Goal: Register for event/course

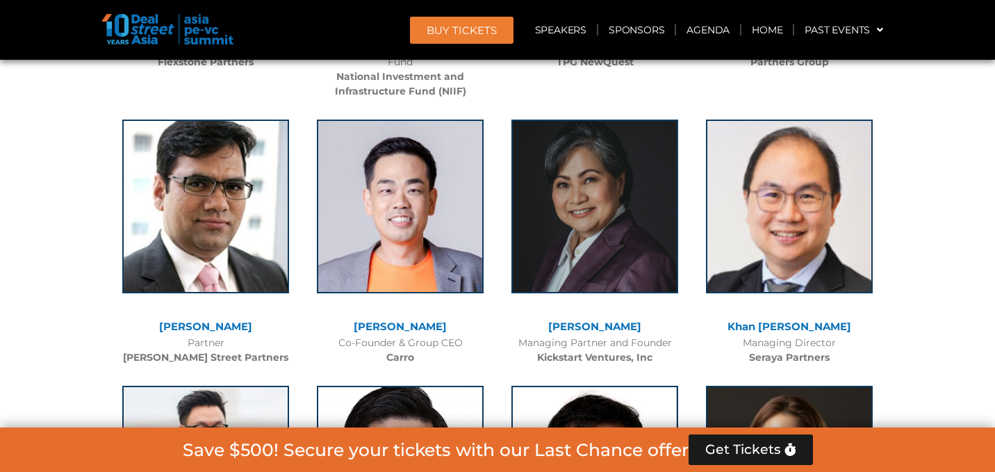
scroll to position [3315, 0]
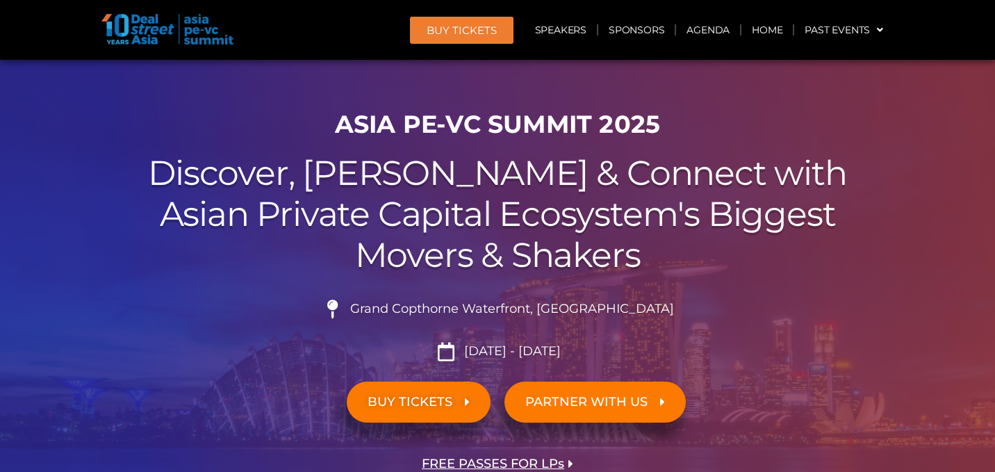
scroll to position [39, 0]
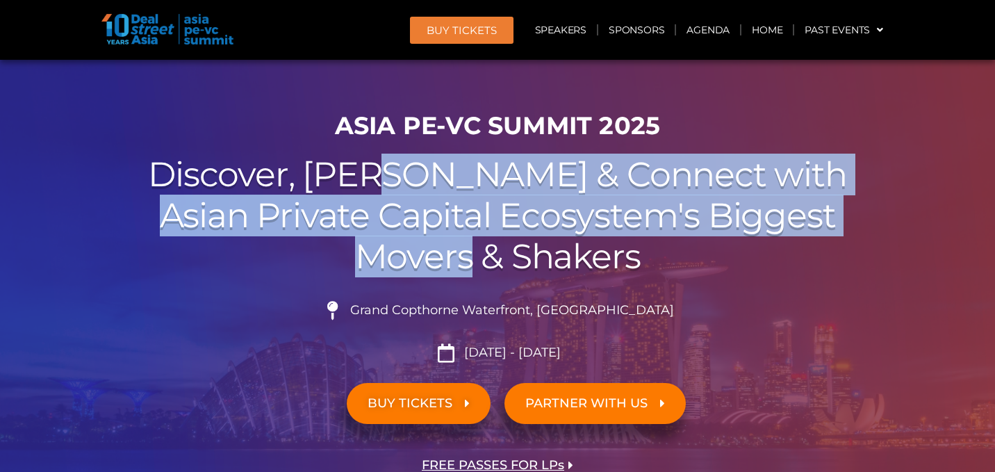
drag, startPoint x: 473, startPoint y: 245, endPoint x: 469, endPoint y: 170, distance: 75.2
click at [469, 170] on h2 "Discover, Learn & Connect with Asian Private Capital Ecosystem's Biggest Movers…" at bounding box center [497, 215] width 779 height 122
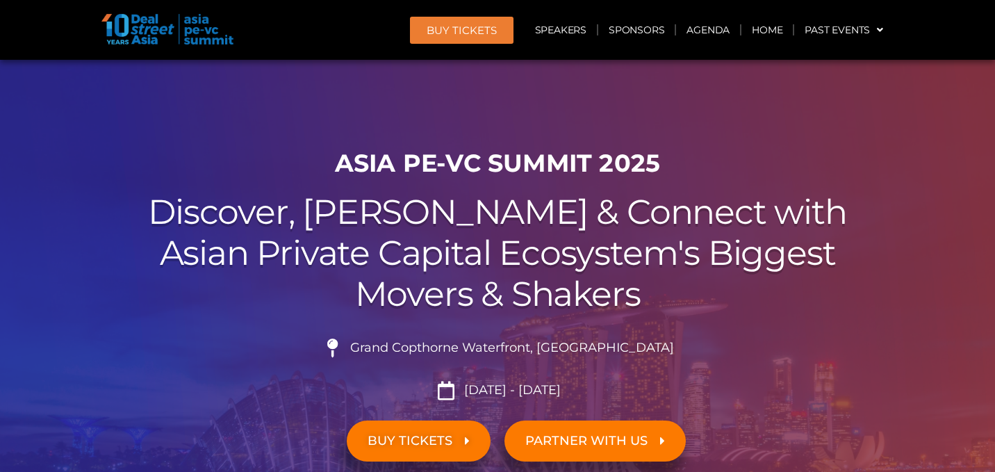
scroll to position [0, 0]
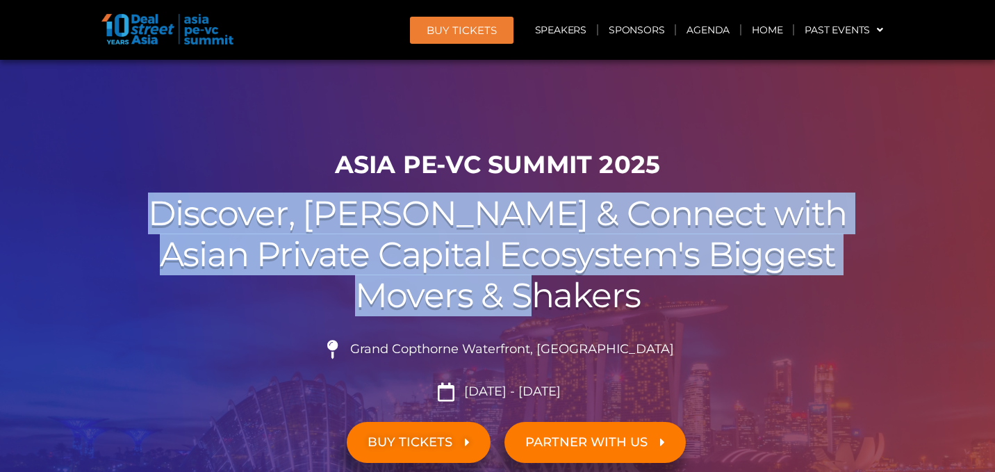
drag, startPoint x: 511, startPoint y: 183, endPoint x: 542, endPoint y: 309, distance: 129.7
click at [542, 309] on div "ASIA PE-VC Summit 2025 Discover, Learn & Connect with Asian Private Capital Eco…" at bounding box center [497, 354] width 792 height 423
click at [542, 309] on h2 "Discover, Learn & Connect with Asian Private Capital Ecosystem's Biggest Movers…" at bounding box center [497, 254] width 779 height 122
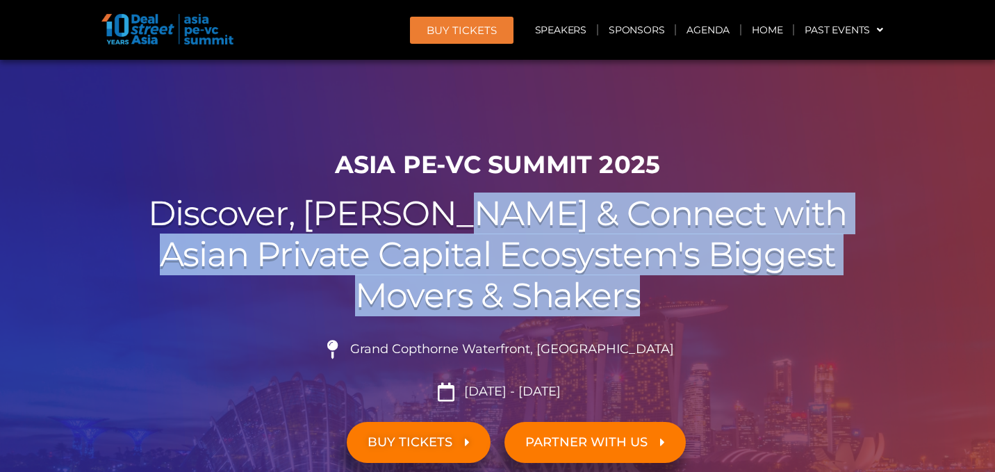
drag, startPoint x: 542, startPoint y: 309, endPoint x: 527, endPoint y: 229, distance: 81.4
click at [527, 229] on h2 "Discover, Learn & Connect with Asian Private Capital Ecosystem's Biggest Movers…" at bounding box center [497, 254] width 779 height 122
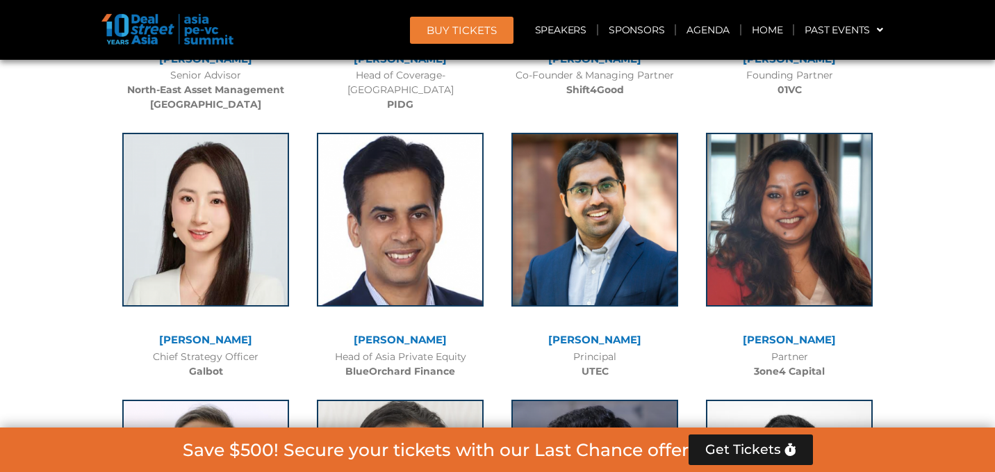
scroll to position [8090, 0]
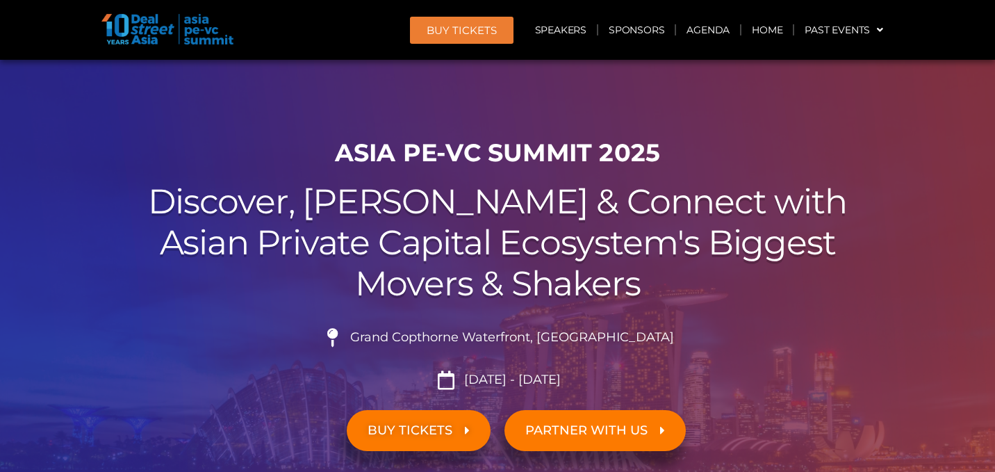
scroll to position [0, 0]
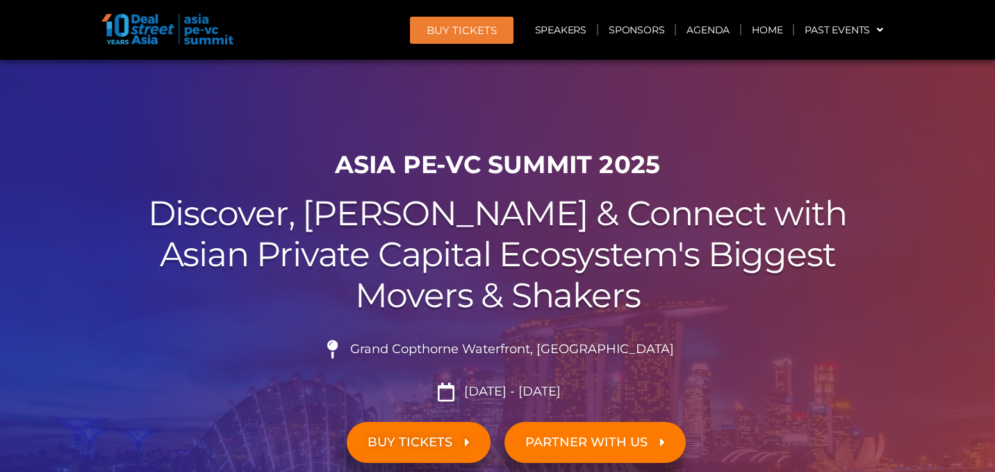
click at [451, 279] on h2 "Discover, Learn & Connect with Asian Private Capital Ecosystem's Biggest Movers…" at bounding box center [497, 254] width 779 height 122
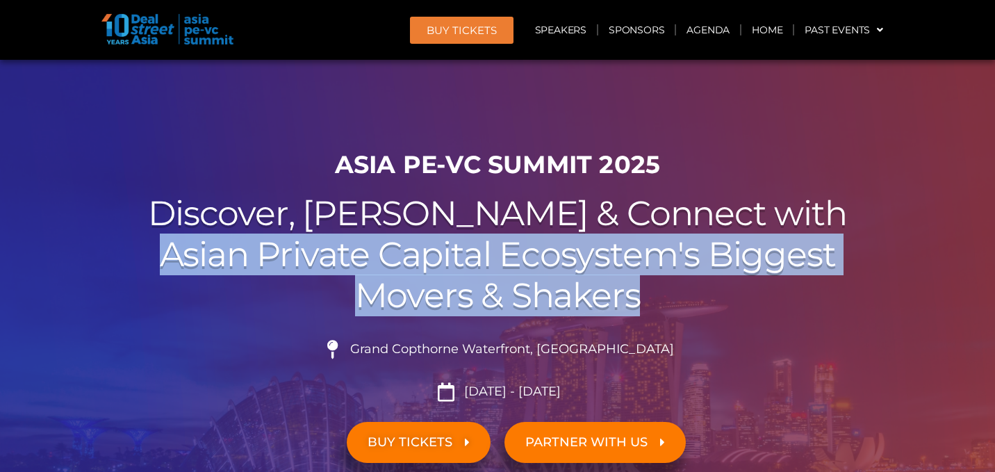
click at [451, 279] on h2 "Discover, Learn & Connect with Asian Private Capital Ecosystem's Biggest Movers…" at bounding box center [497, 254] width 779 height 122
